Goal: Task Accomplishment & Management: Complete application form

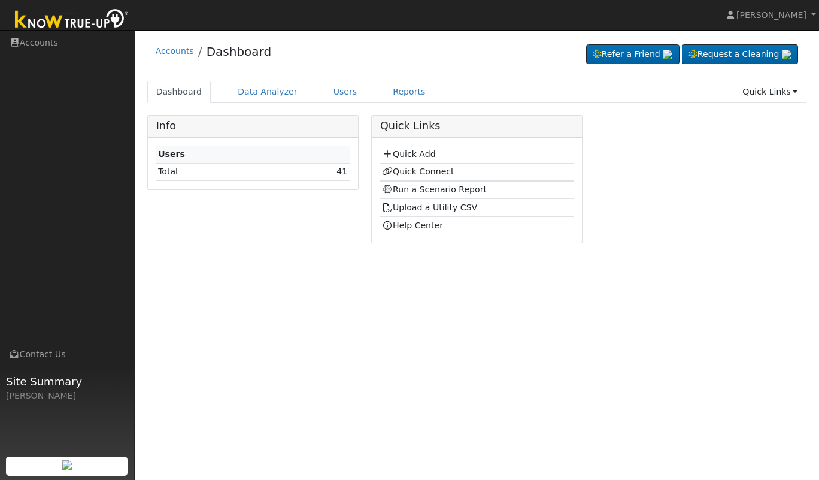
click at [412, 155] on link "Quick Add" at bounding box center [408, 154] width 53 height 10
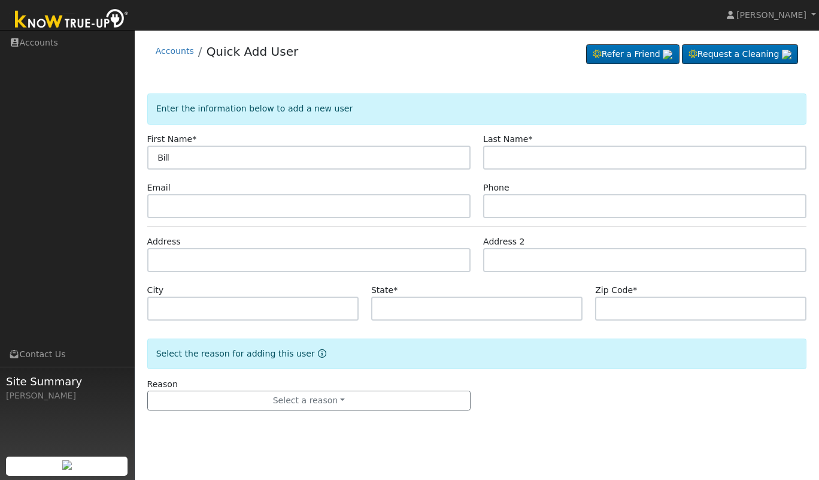
type input "Bill"
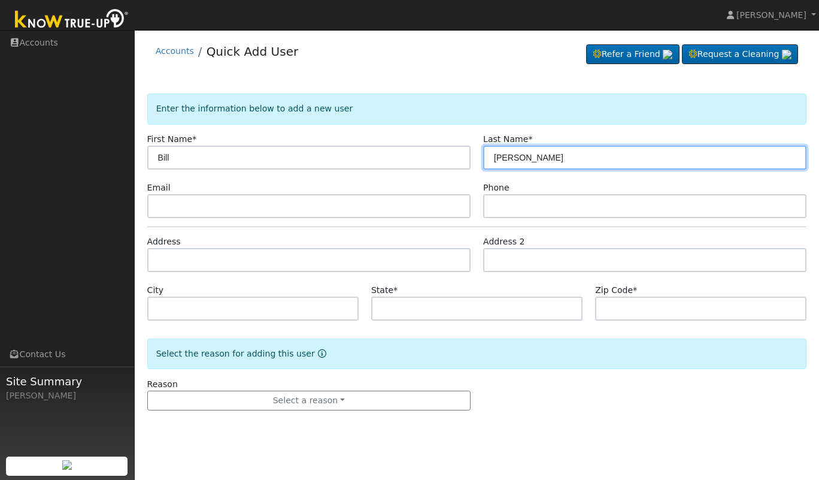
type input "Avakian"
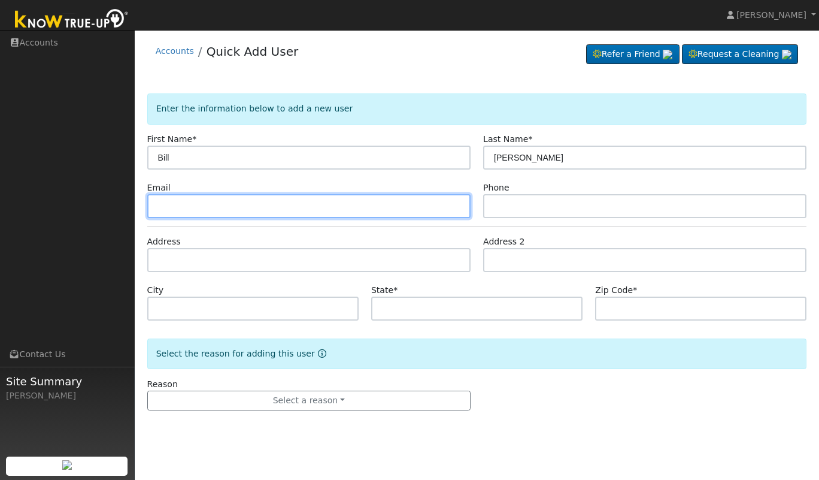
type input "B"
type input "billavakian@yahoo.com"
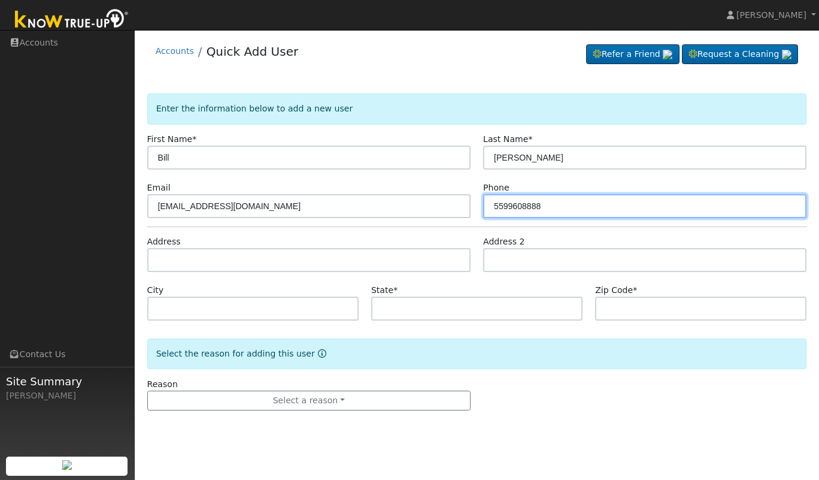
type input "5599608888"
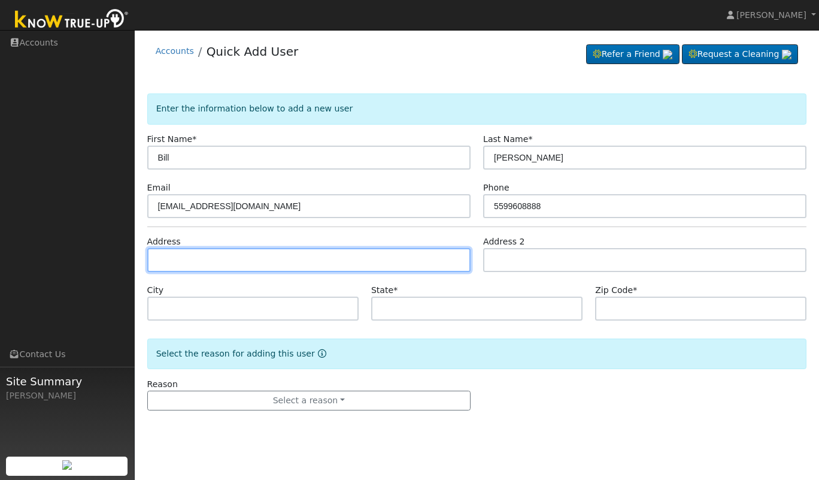
click at [337, 256] on input "text" at bounding box center [308, 260] width 323 height 24
type input "1469 North Rogers Avenue"
type input "Clovis"
type input "CA"
type input "93619"
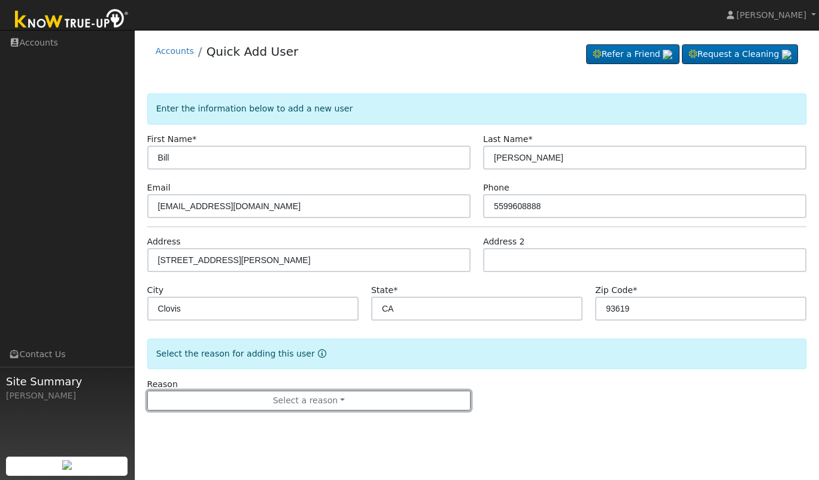
click at [322, 407] on button "Select a reason" at bounding box center [308, 400] width 323 height 20
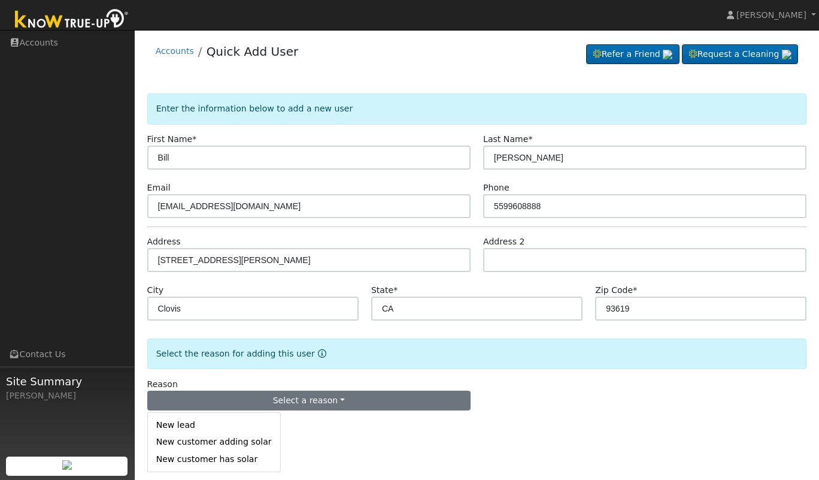
click at [236, 446] on link "New customer adding solar" at bounding box center [214, 442] width 132 height 17
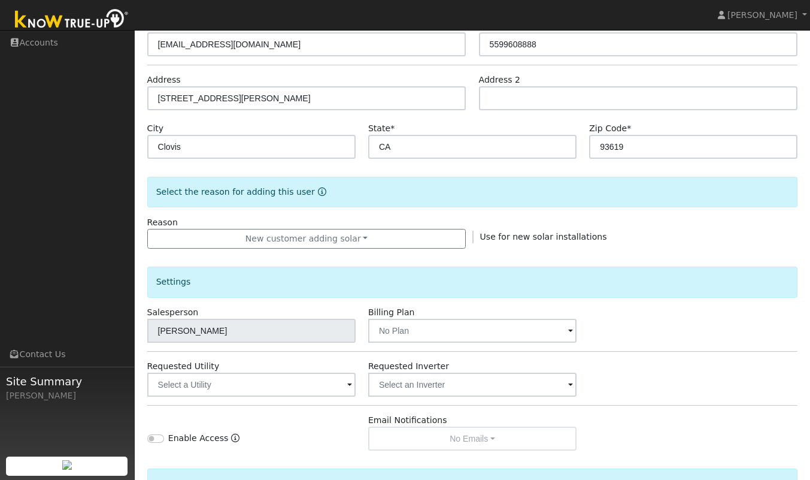
scroll to position [294, 0]
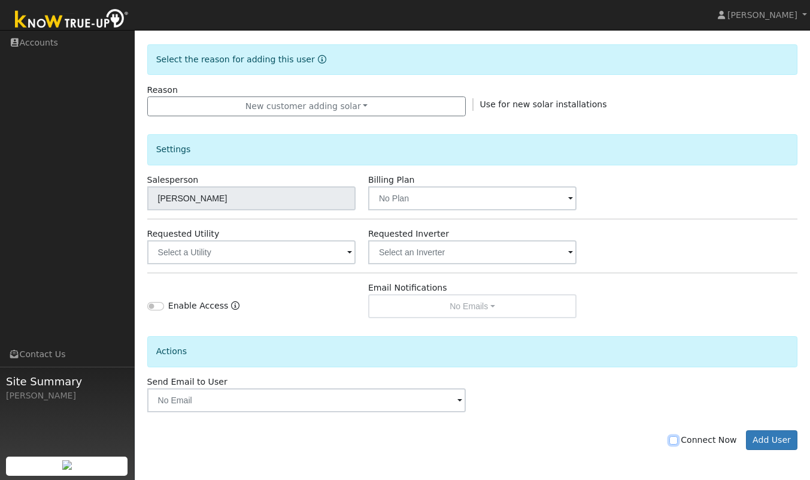
click at [678, 440] on input "Connect Now" at bounding box center [673, 440] width 8 height 8
checkbox input "true"
click at [770, 446] on button "Add User" at bounding box center [772, 440] width 52 height 20
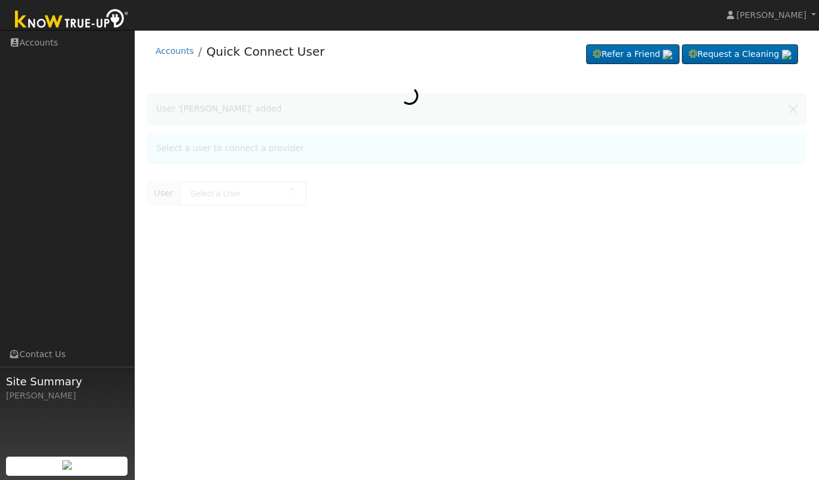
type input "[PERSON_NAME]"
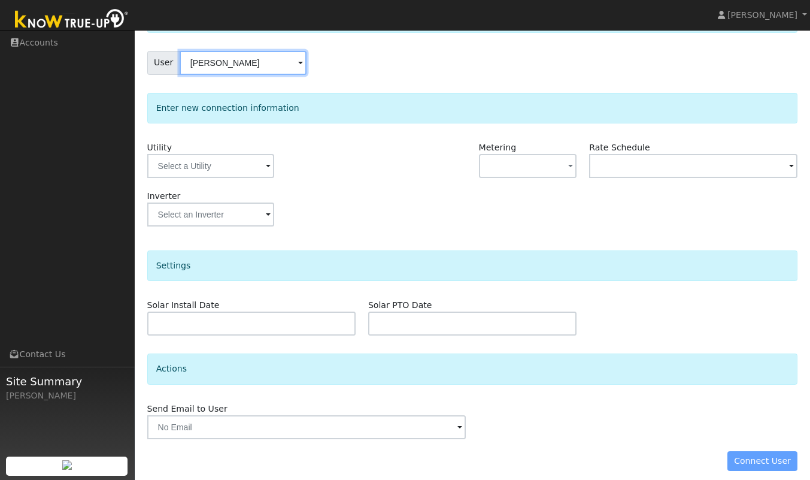
scroll to position [97, 0]
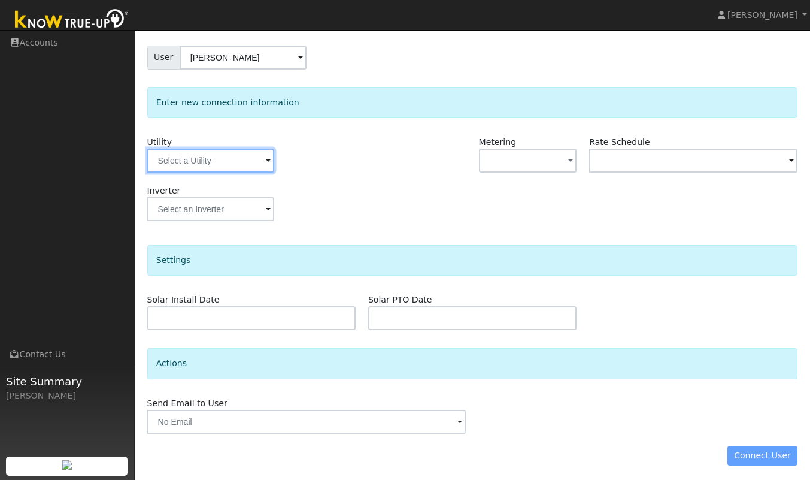
click at [232, 172] on input "text" at bounding box center [210, 161] width 127 height 24
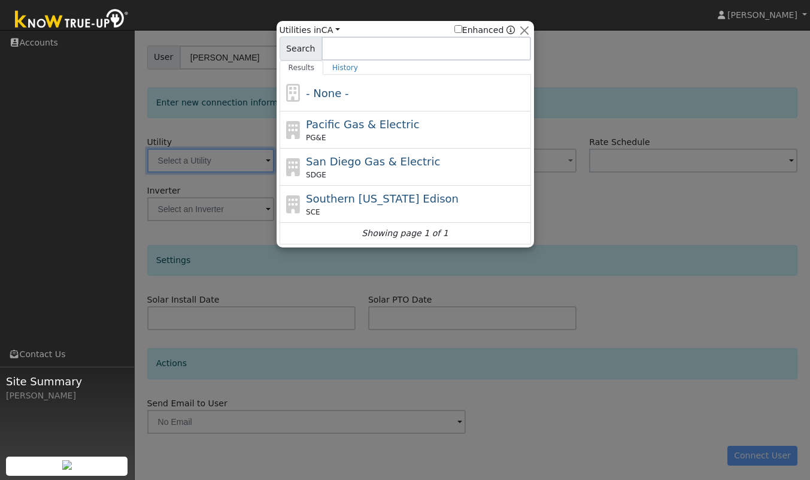
click at [376, 129] on span "Pacific Gas & Electric" at bounding box center [362, 124] width 113 height 13
type input "PG&E"
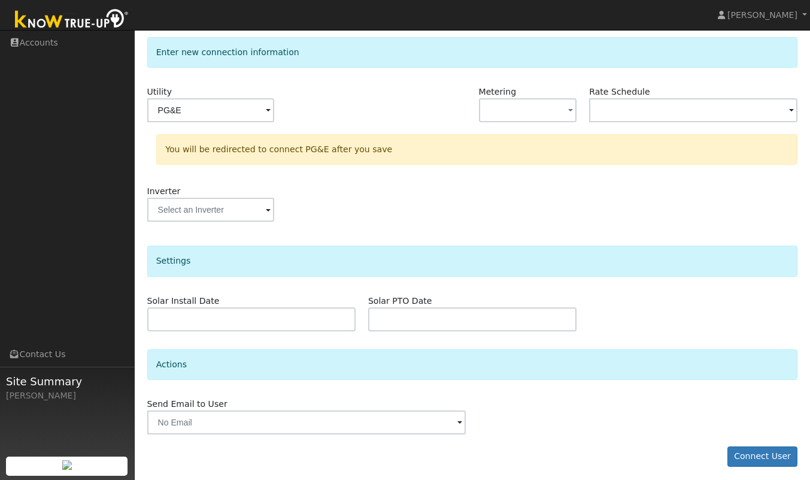
scroll to position [152, 0]
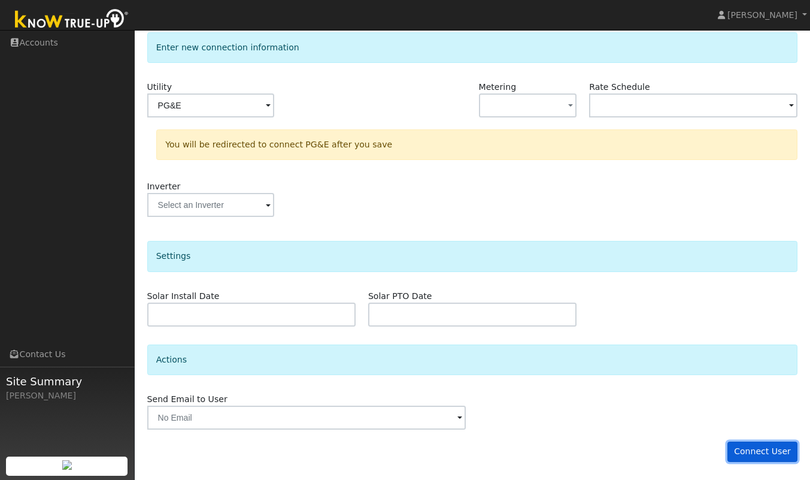
click at [754, 446] on button "Connect User" at bounding box center [763, 451] width 71 height 20
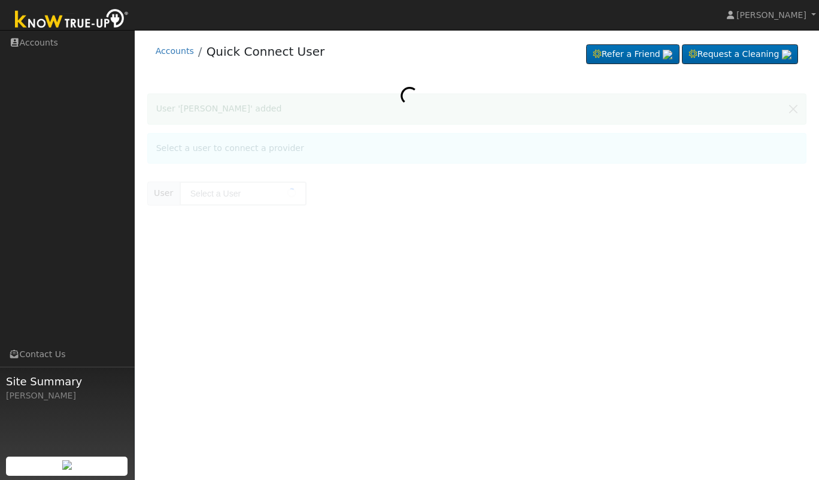
type input "[PERSON_NAME]"
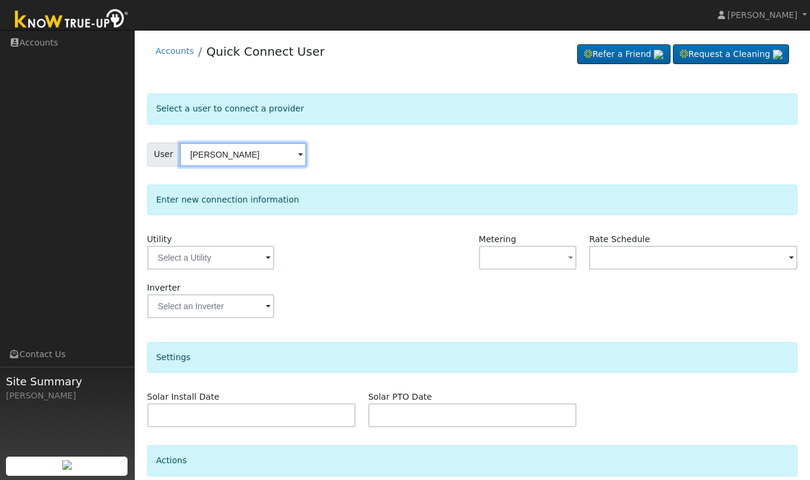
scroll to position [101, 0]
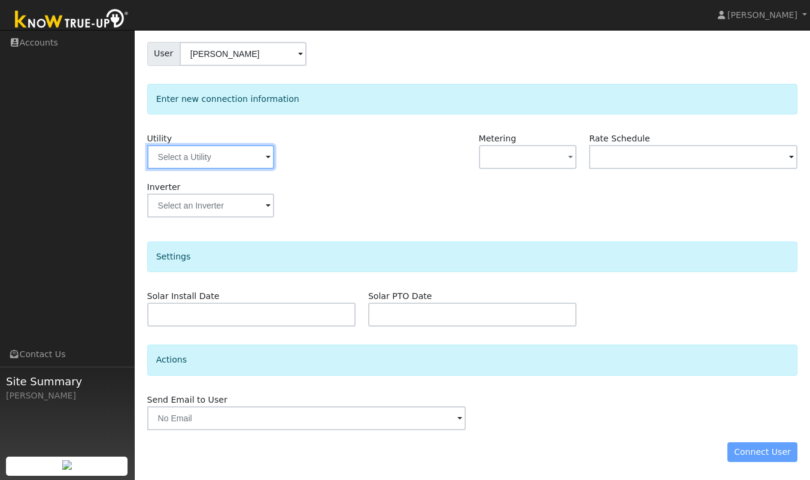
click at [259, 153] on input "text" at bounding box center [210, 157] width 127 height 24
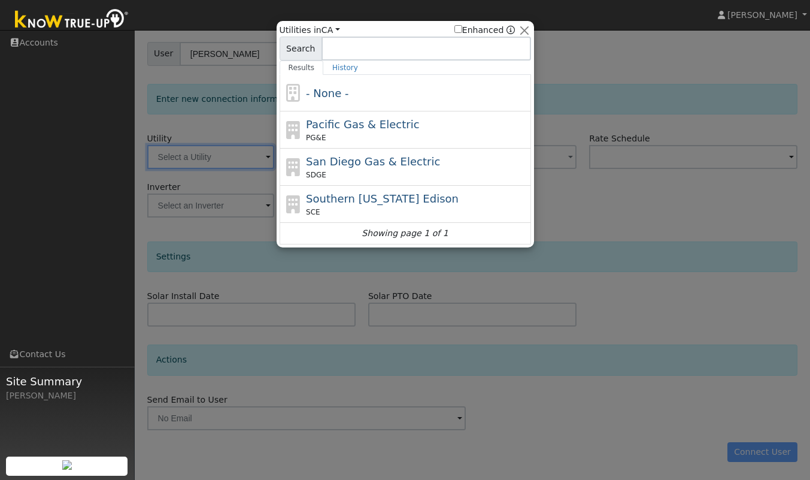
click at [342, 122] on span "Pacific Gas & Electric" at bounding box center [362, 124] width 113 height 13
type input "PG&E"
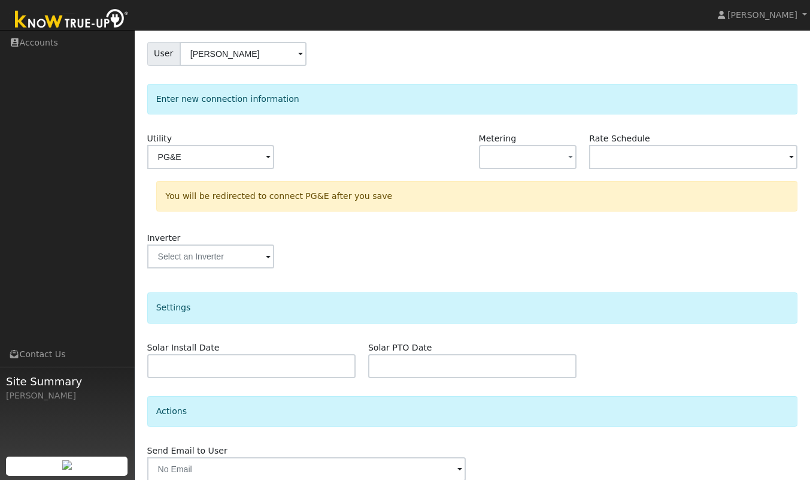
scroll to position [152, 0]
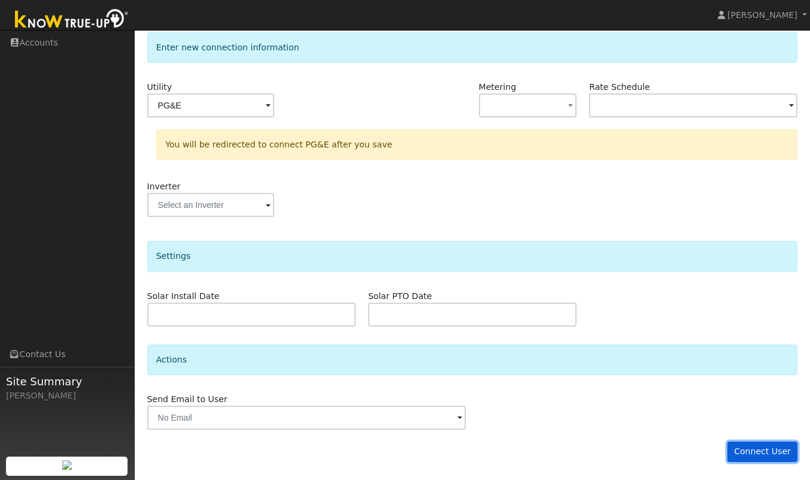
click at [770, 447] on button "Connect User" at bounding box center [763, 451] width 71 height 20
